Goal: Feedback & Contribution: Submit feedback/report problem

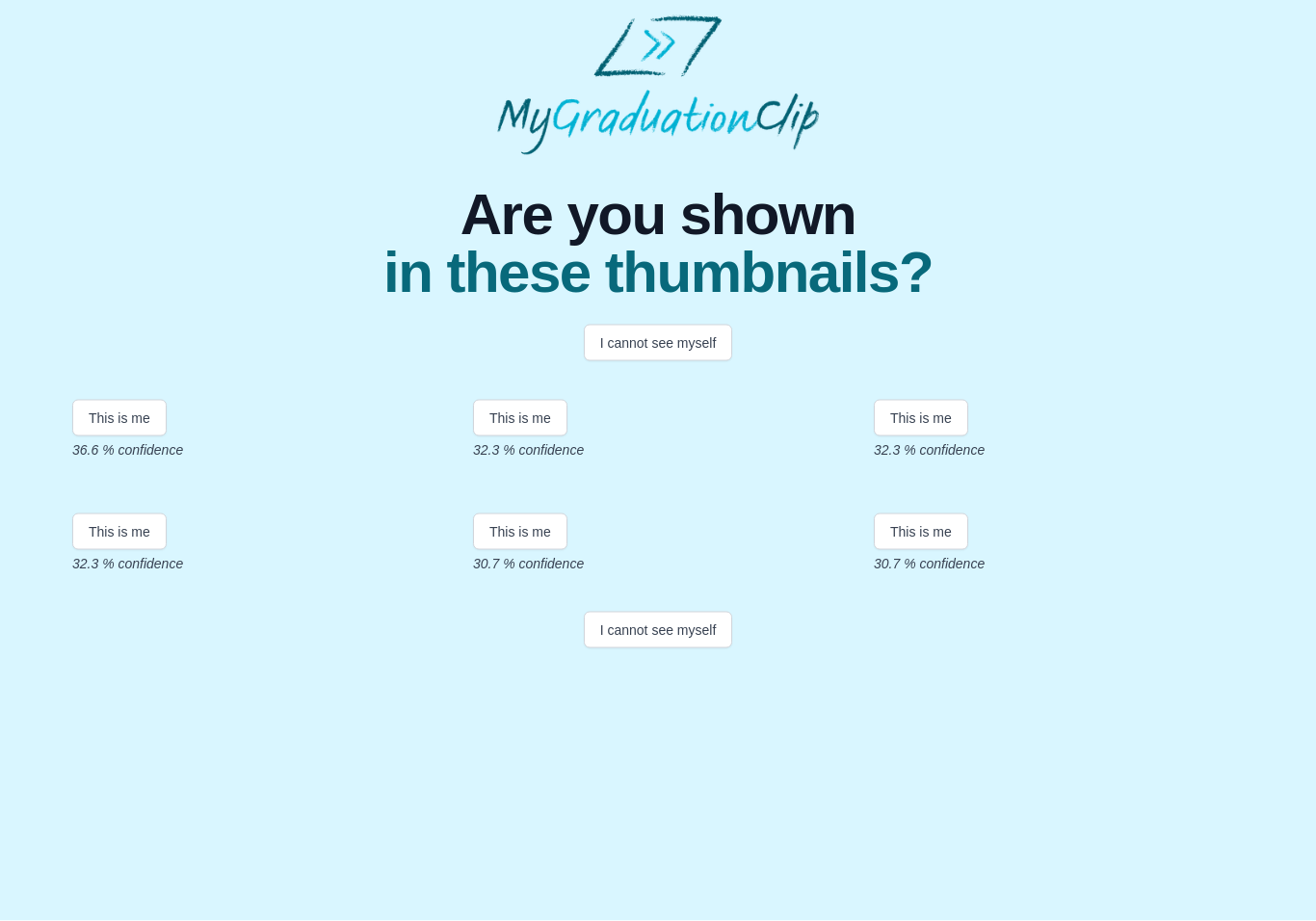
scroll to position [143, 0]
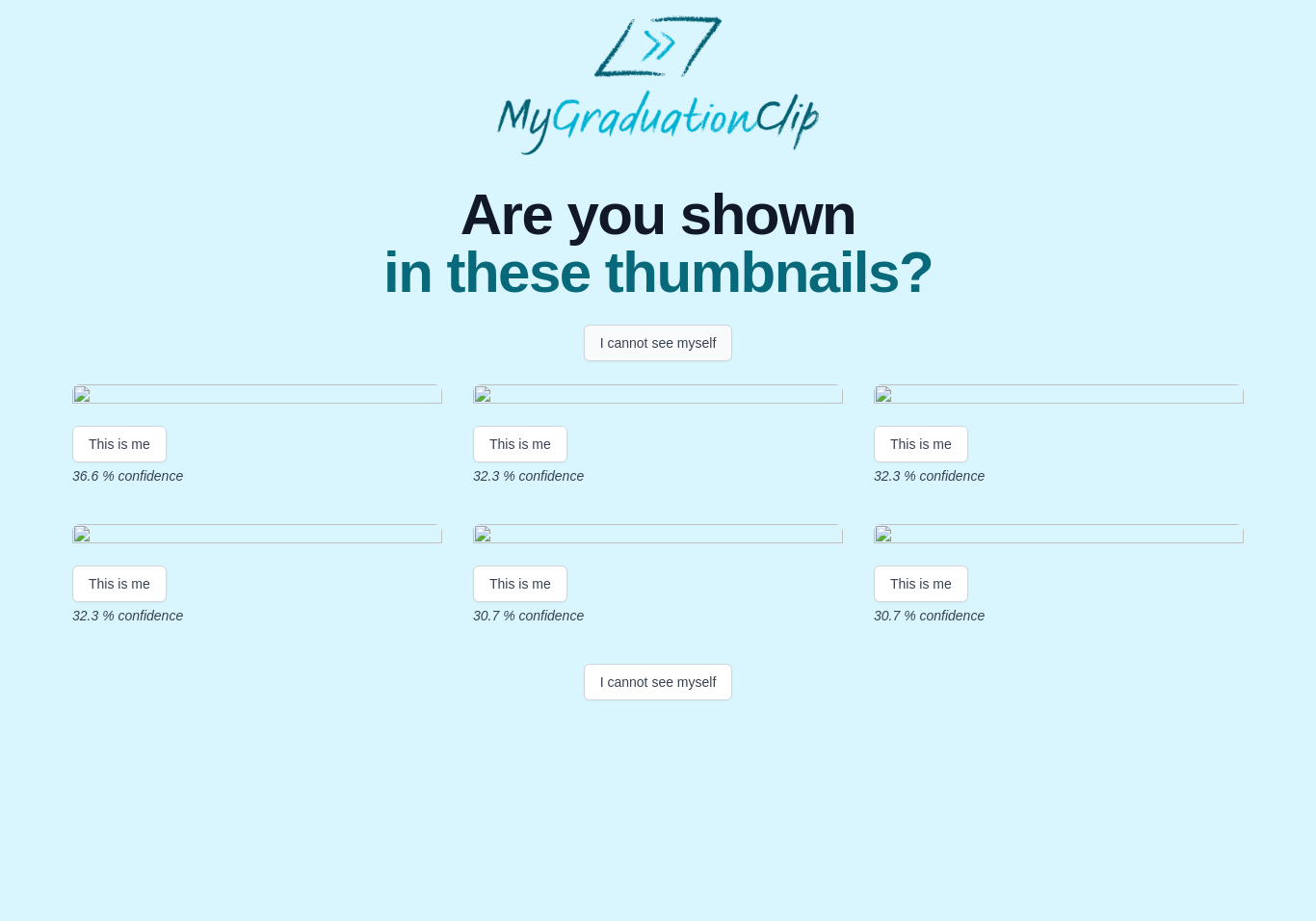
click at [626, 325] on button "I cannot see myself" at bounding box center [658, 343] width 149 height 37
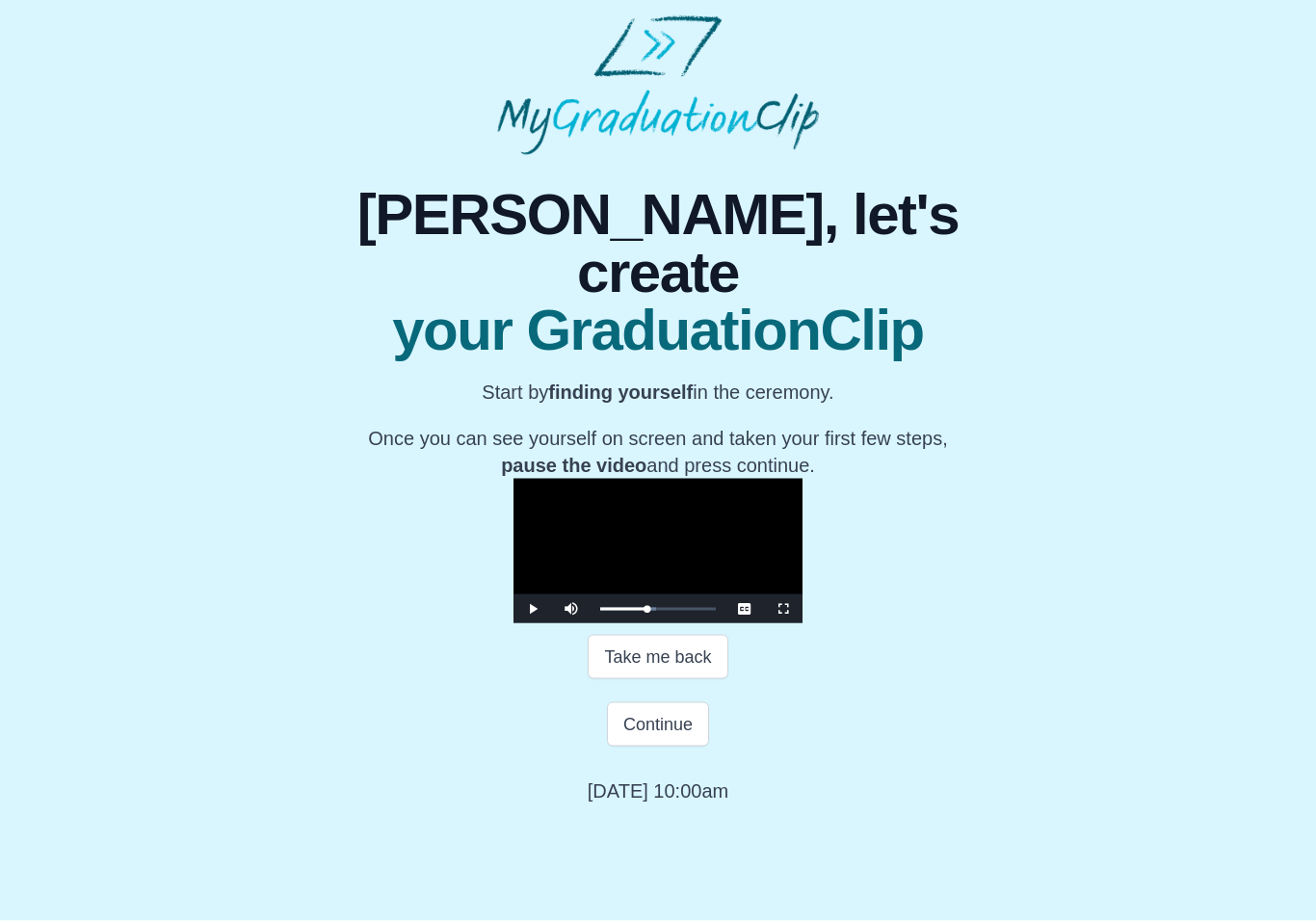
scroll to position [3, 0]
click at [657, 747] on button "Continue" at bounding box center [657, 725] width 102 height 45
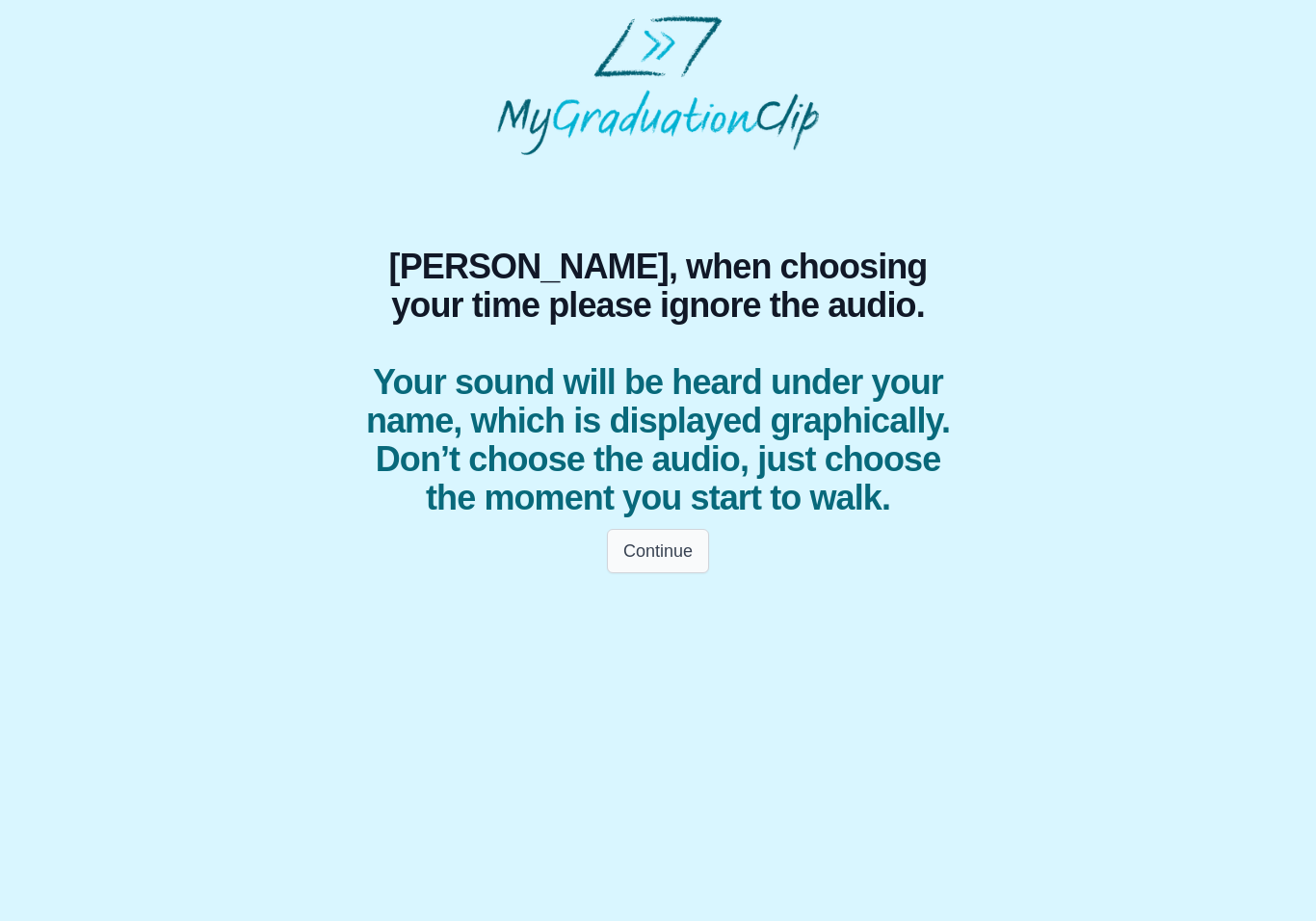
click at [672, 543] on button "Continue" at bounding box center [657, 552] width 102 height 45
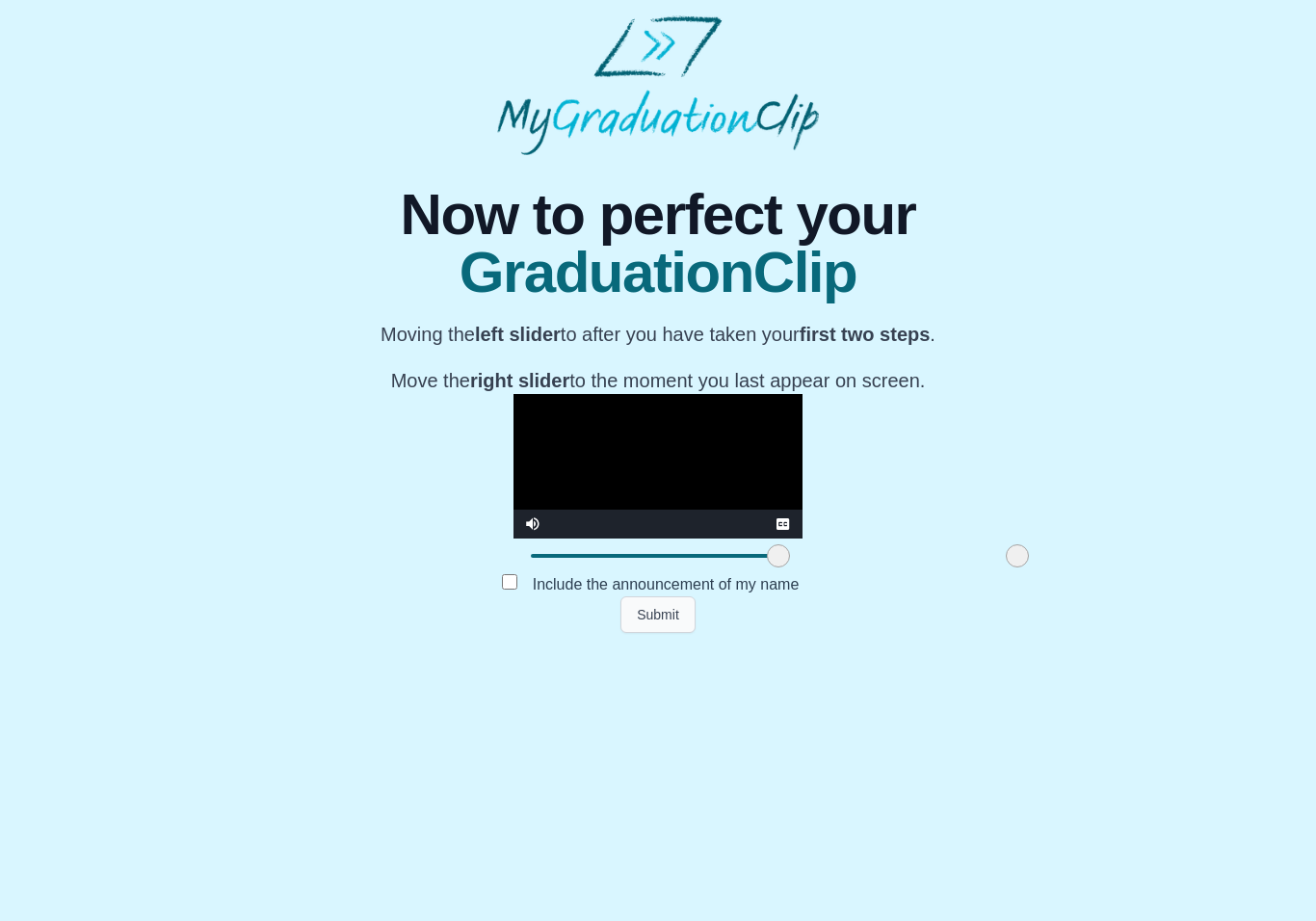
click at [654, 633] on button "Submit" at bounding box center [658, 615] width 76 height 37
